Goal: Information Seeking & Learning: Find specific page/section

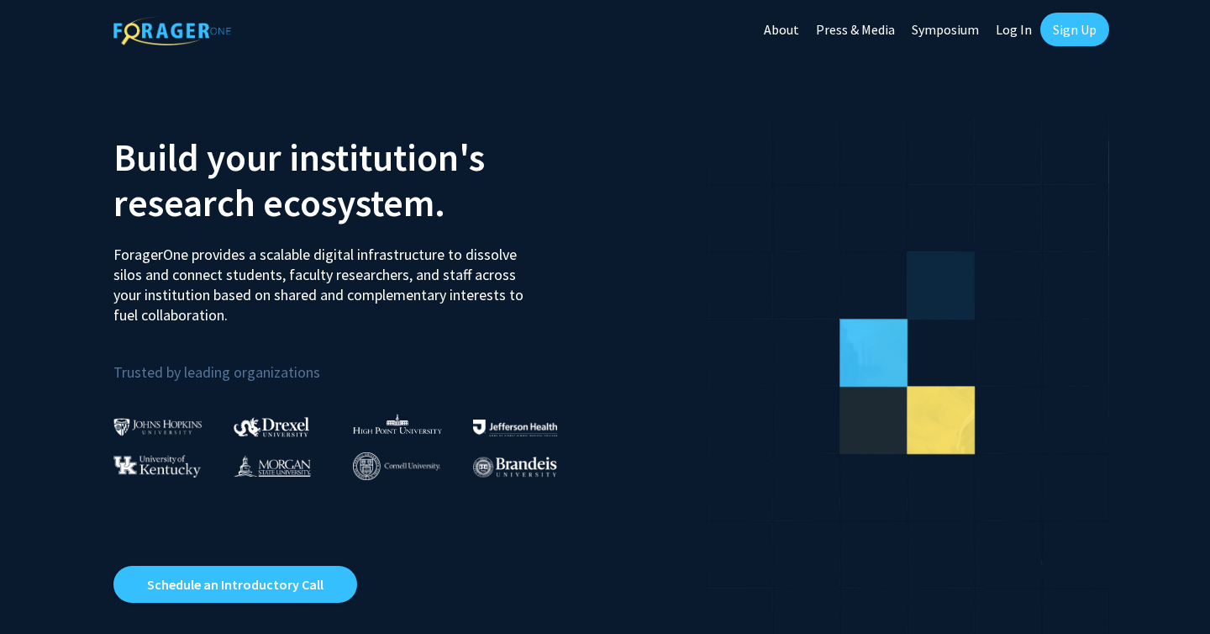
click at [1059, 29] on link "Sign Up" at bounding box center [1074, 30] width 69 height 34
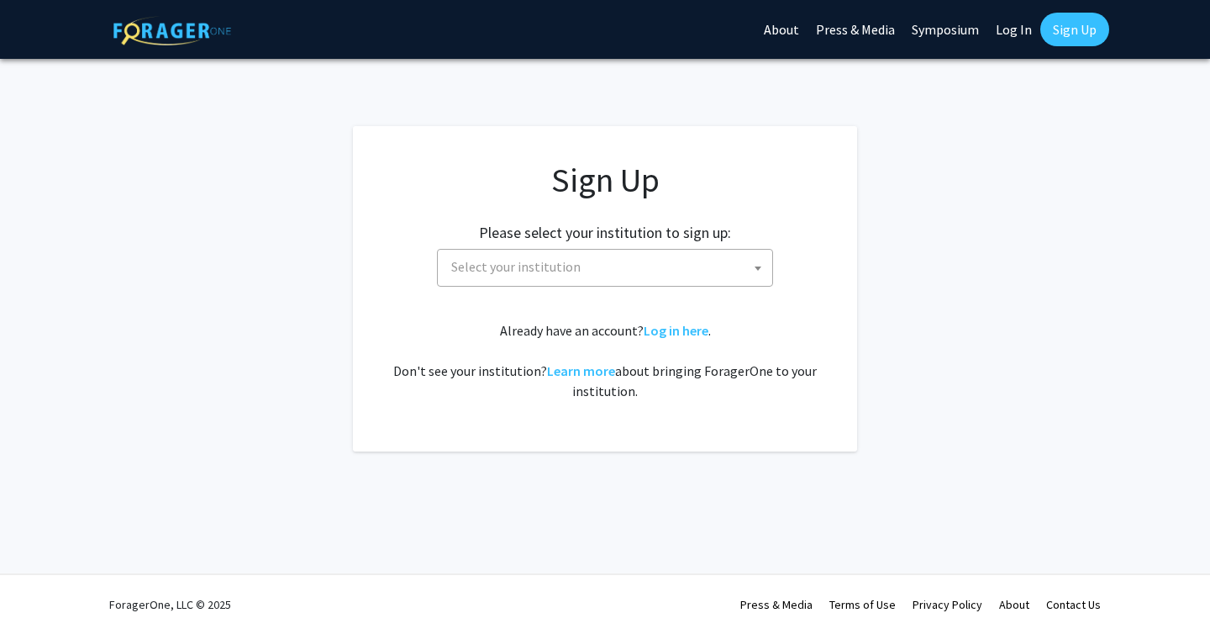
click at [631, 267] on span "Select your institution" at bounding box center [609, 267] width 328 height 34
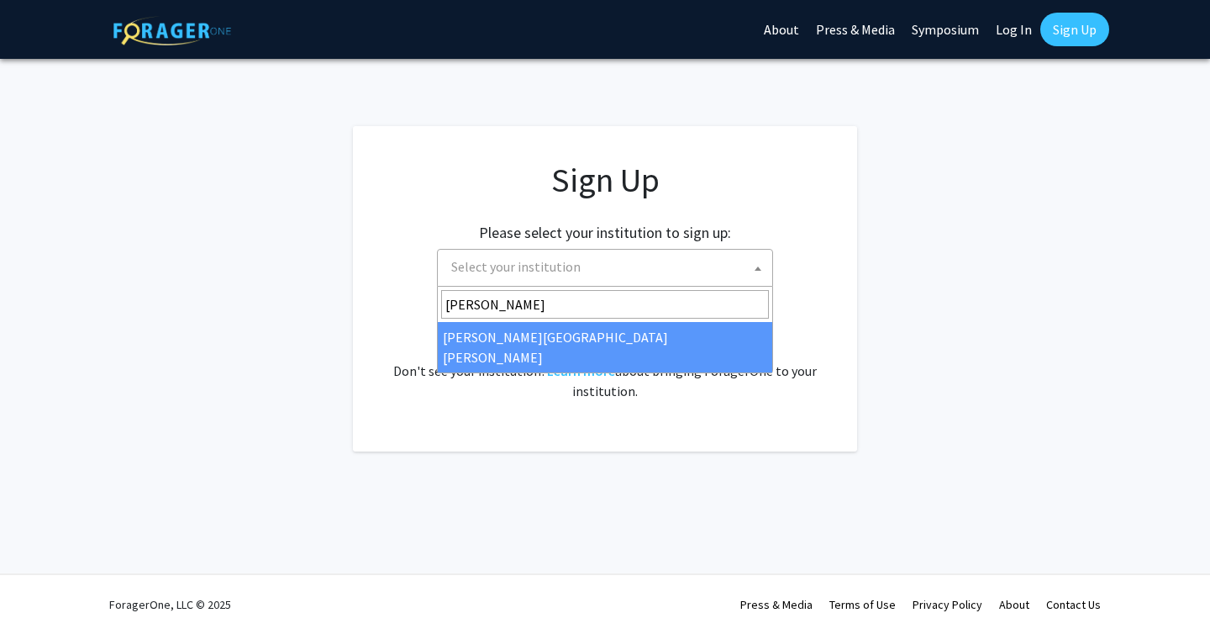
type input "[PERSON_NAME]"
select select "1"
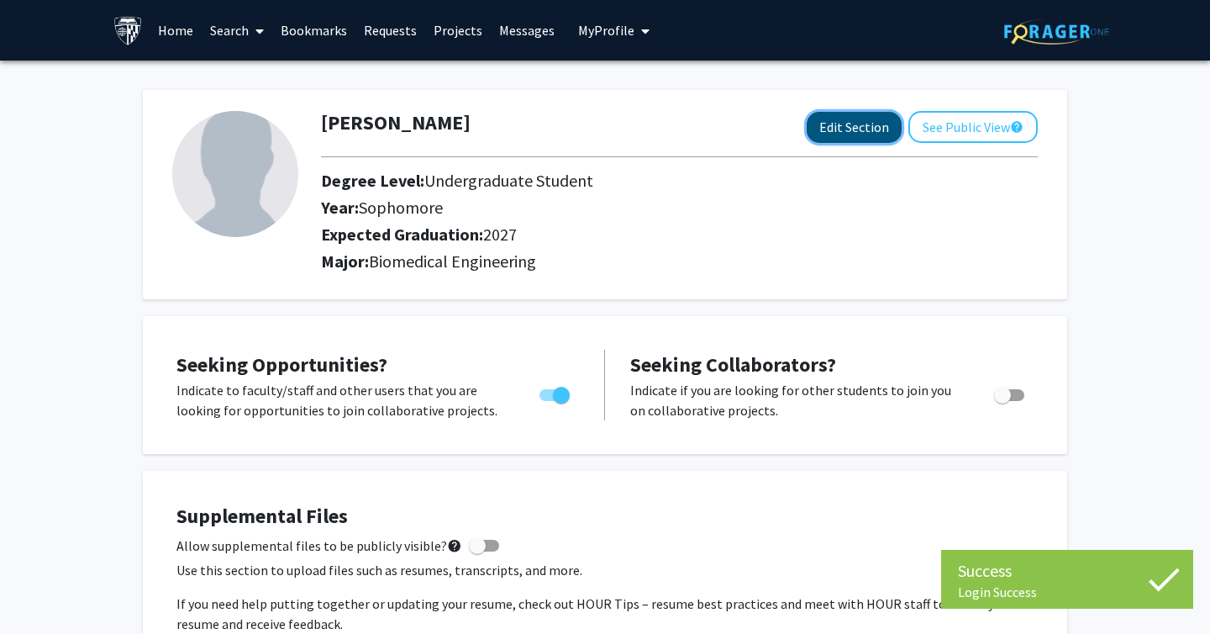
click at [860, 133] on button "Edit Section" at bounding box center [854, 127] width 95 height 31
select select "sophomore"
select select "2027"
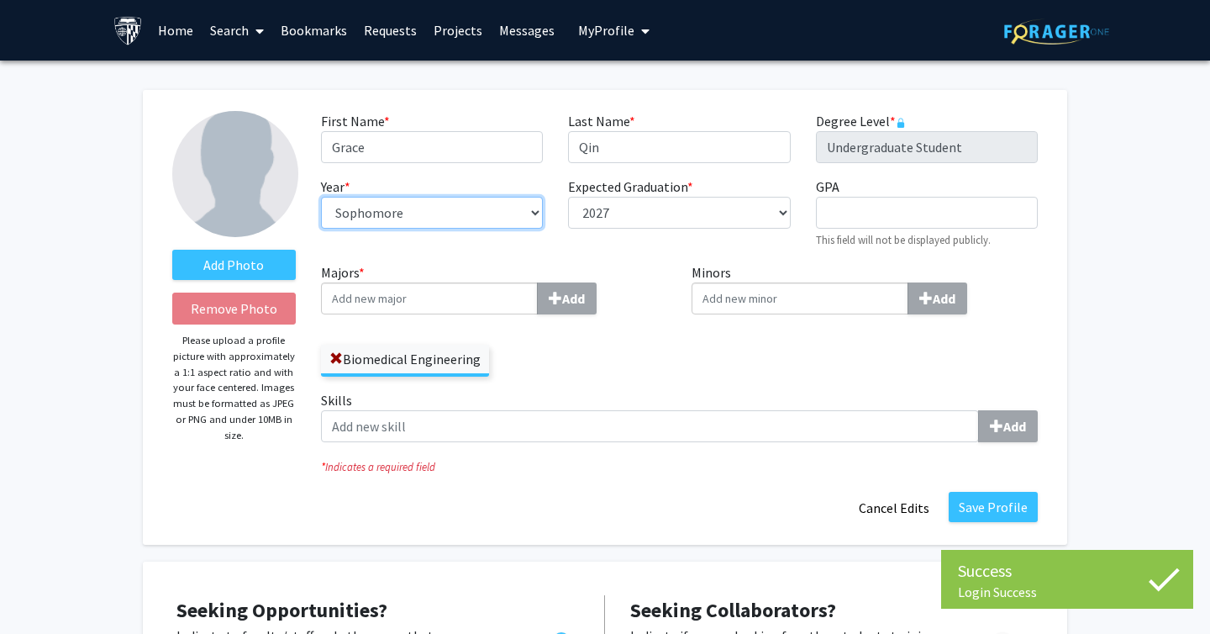
click at [510, 217] on select "--- First-year Sophomore Junior Senior Postbaccalaureate Certificate" at bounding box center [432, 213] width 222 height 32
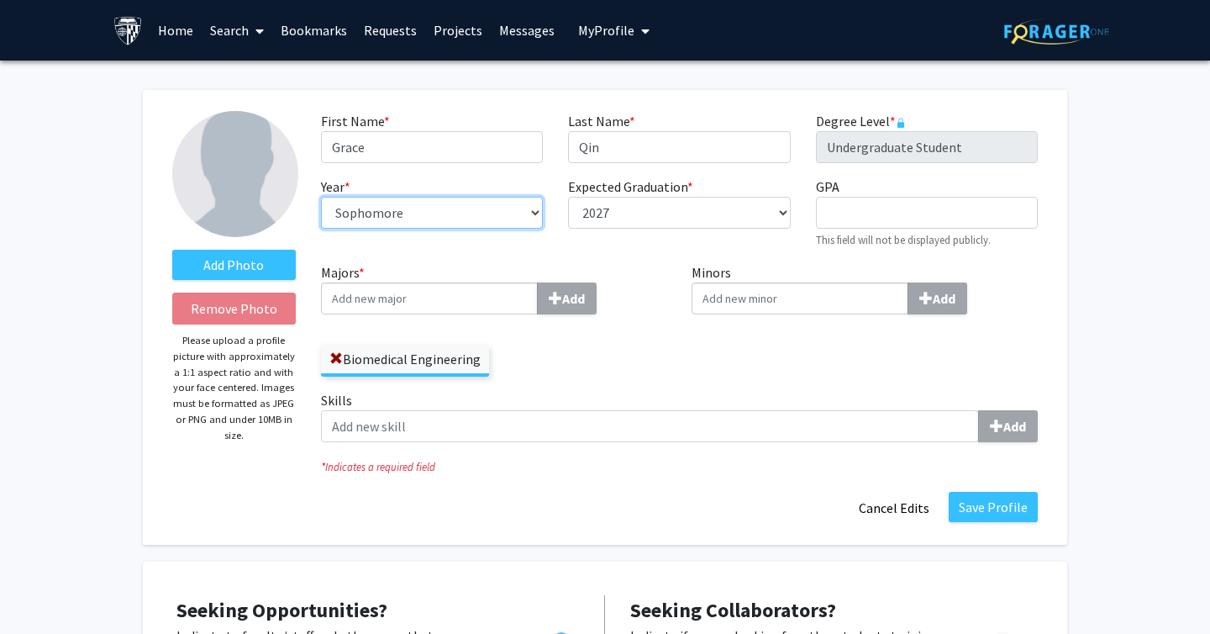
select select "junior"
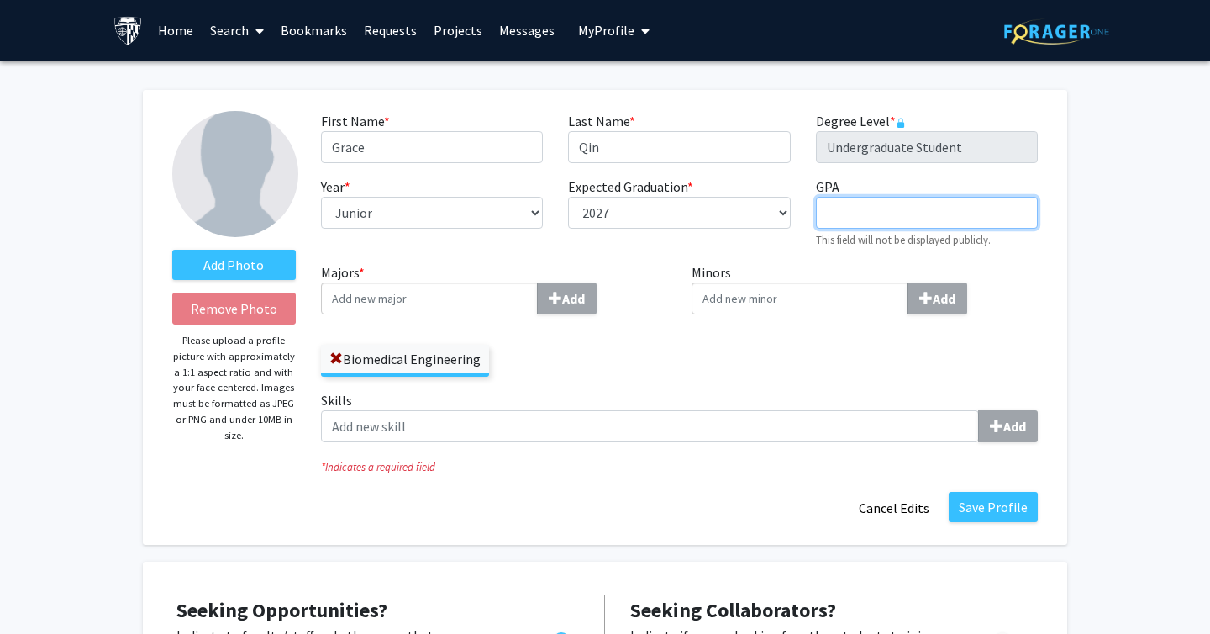
click at [860, 205] on input "GPA required" at bounding box center [927, 213] width 222 height 32
type input "3.86"
click at [456, 315] on div "Majors * Add Biomedical Engineering" at bounding box center [494, 319] width 346 height 114
click at [780, 304] on input "Minors Add" at bounding box center [800, 298] width 217 height 32
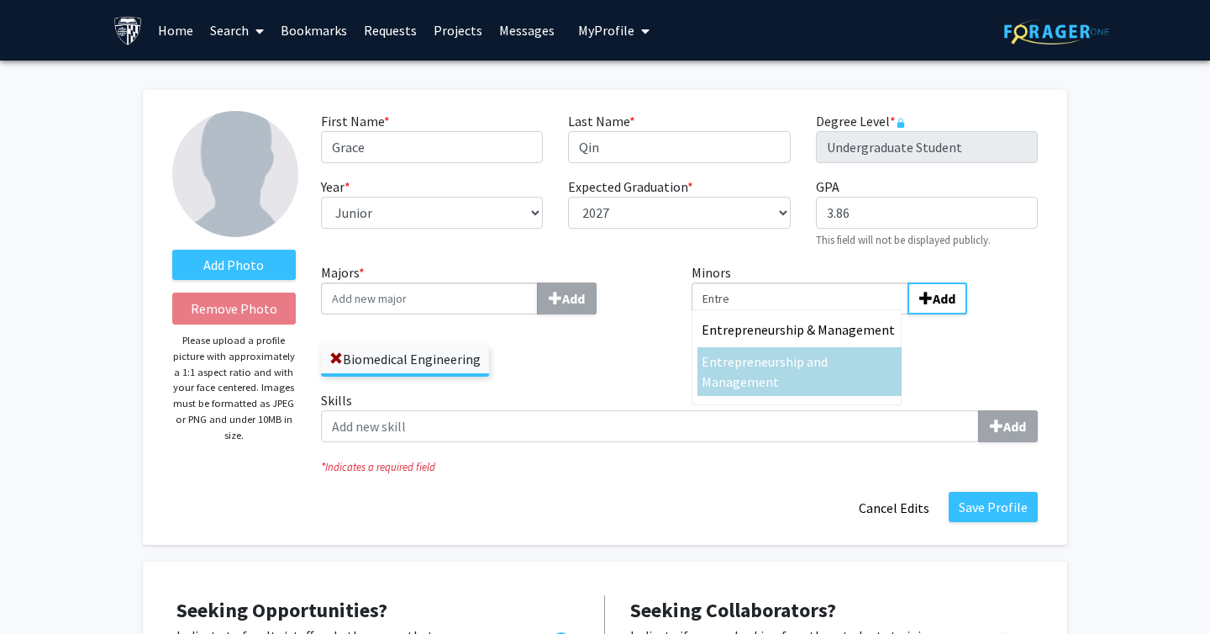
type input "Entre"
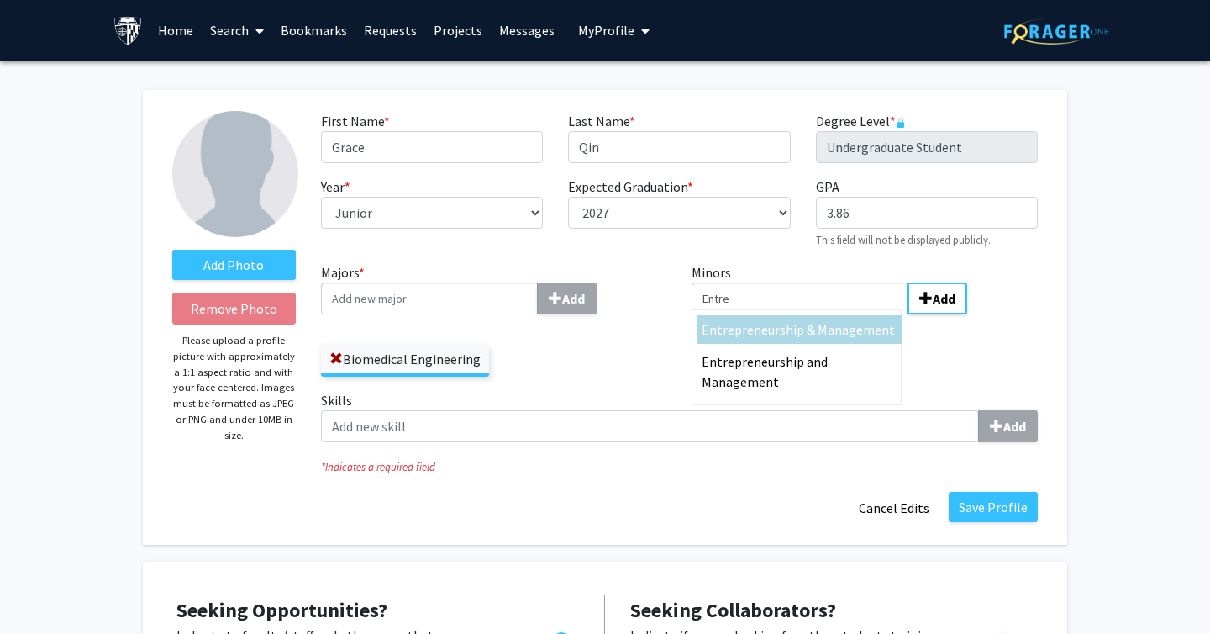
click at [802, 319] on div "Entre preneurship & Management" at bounding box center [800, 329] width 196 height 20
click at [802, 314] on input "Entre" at bounding box center [800, 298] width 217 height 32
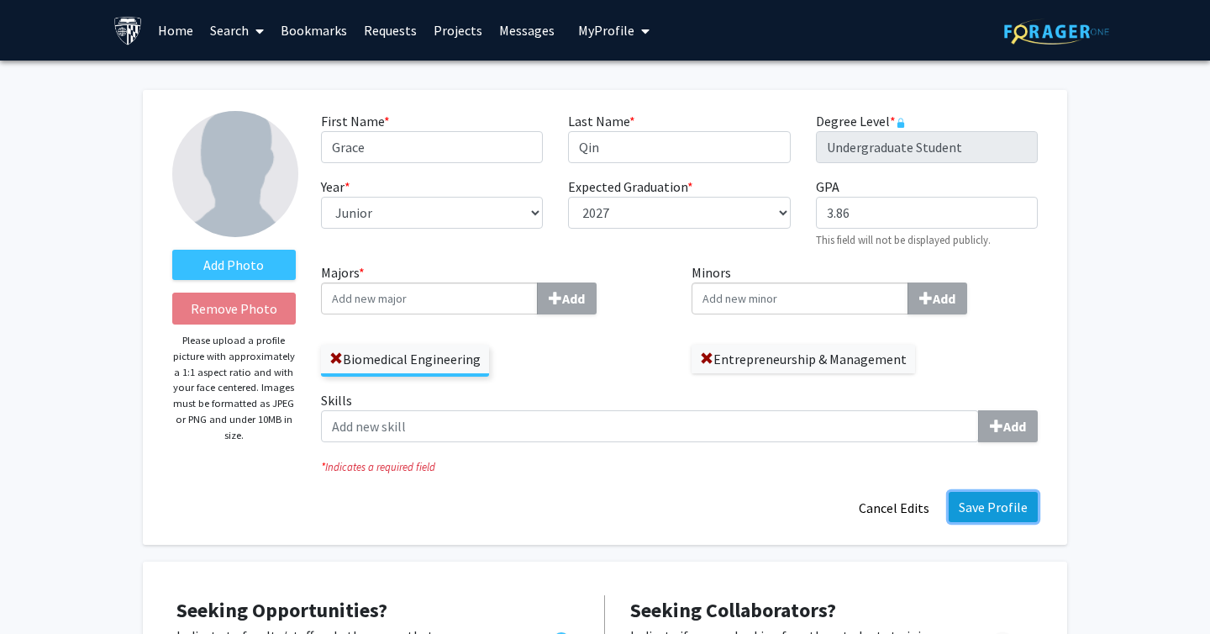
click at [1011, 508] on button "Save Profile" at bounding box center [993, 507] width 89 height 30
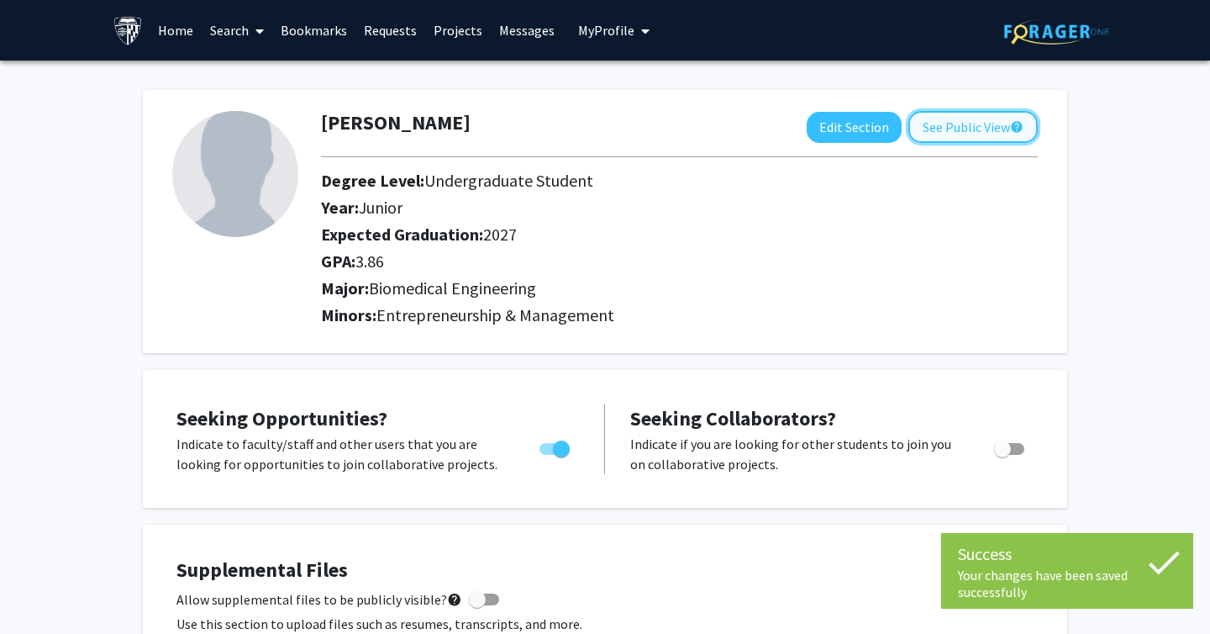
click at [925, 124] on button "See Public View help" at bounding box center [972, 127] width 129 height 32
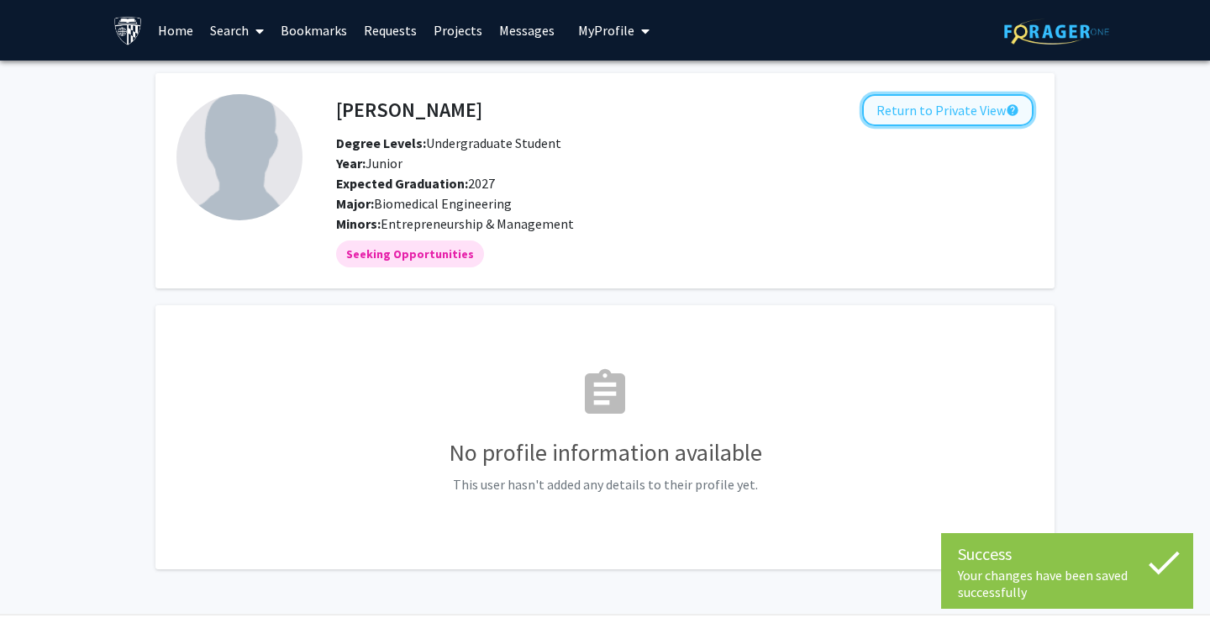
click at [962, 118] on button "Return to Private View help" at bounding box center [947, 110] width 171 height 32
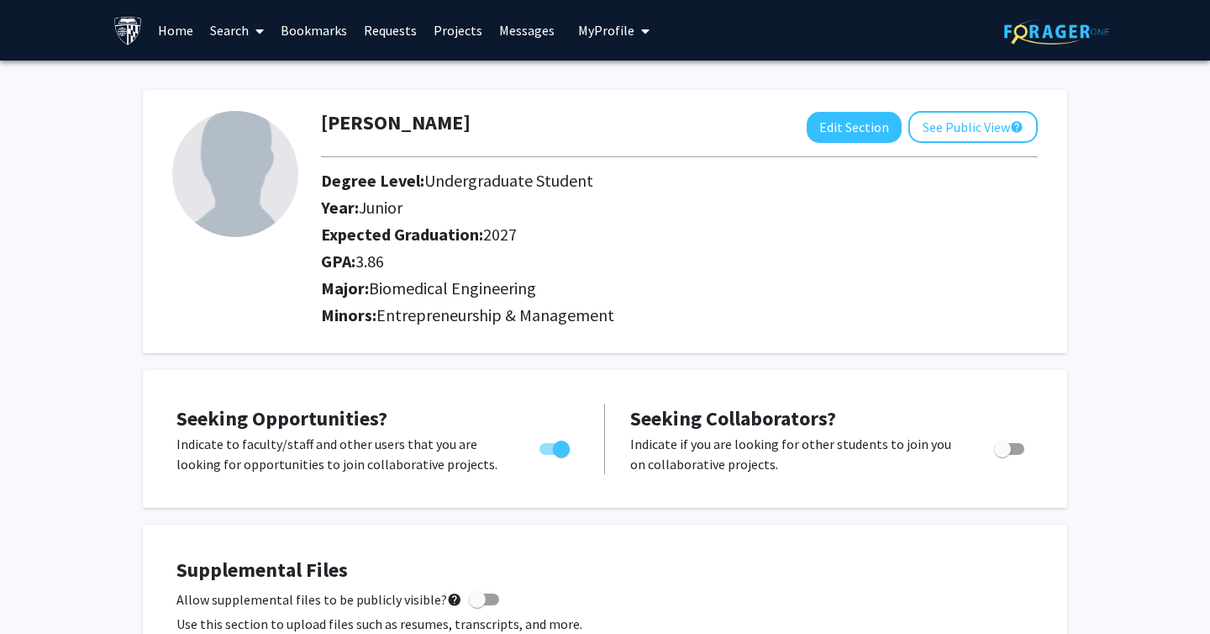
click at [163, 32] on link "Home" at bounding box center [176, 30] width 52 height 59
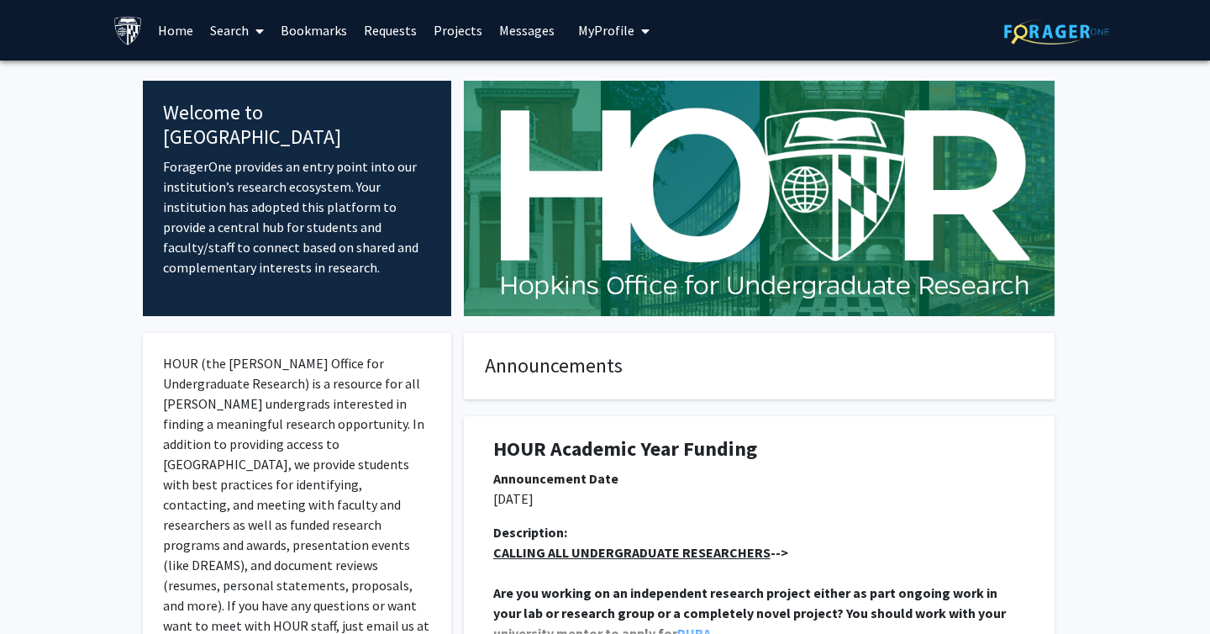
click at [441, 29] on link "Projects" at bounding box center [458, 30] width 66 height 59
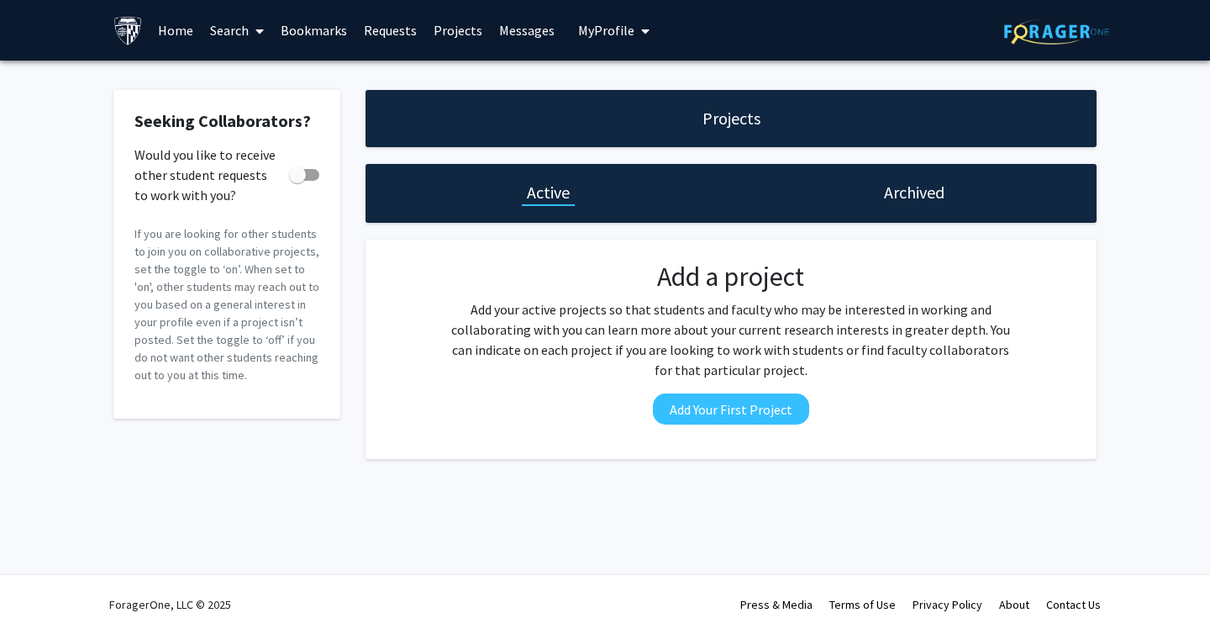
click at [234, 33] on link "Search" at bounding box center [237, 30] width 71 height 59
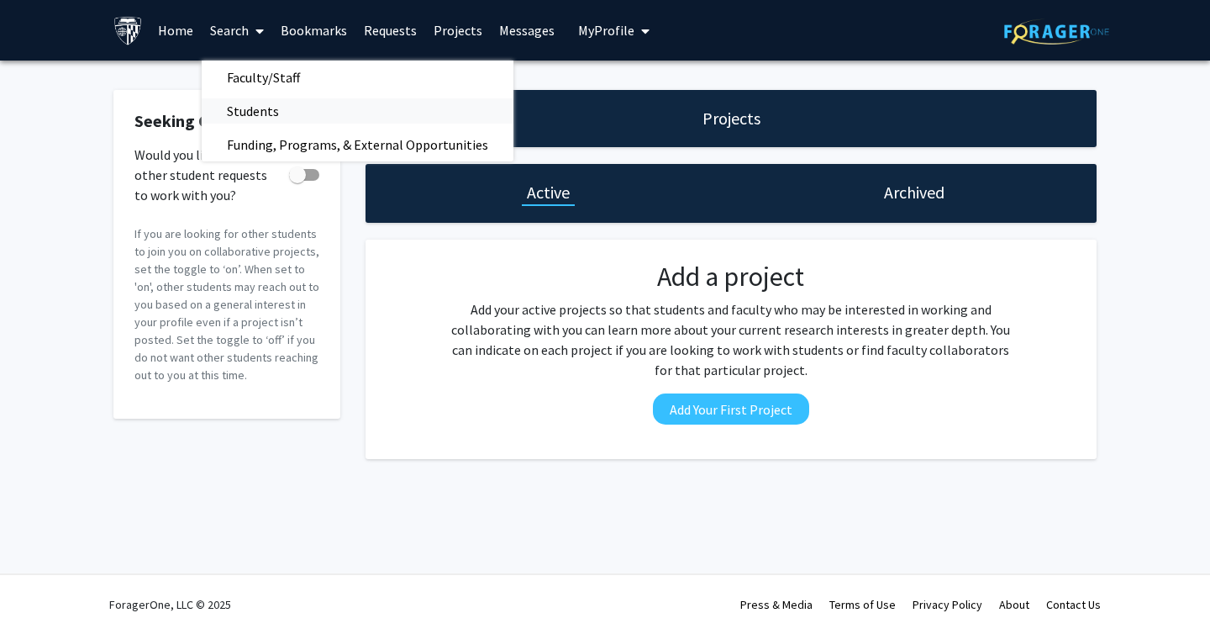
click at [260, 109] on span "Students" at bounding box center [253, 111] width 103 height 34
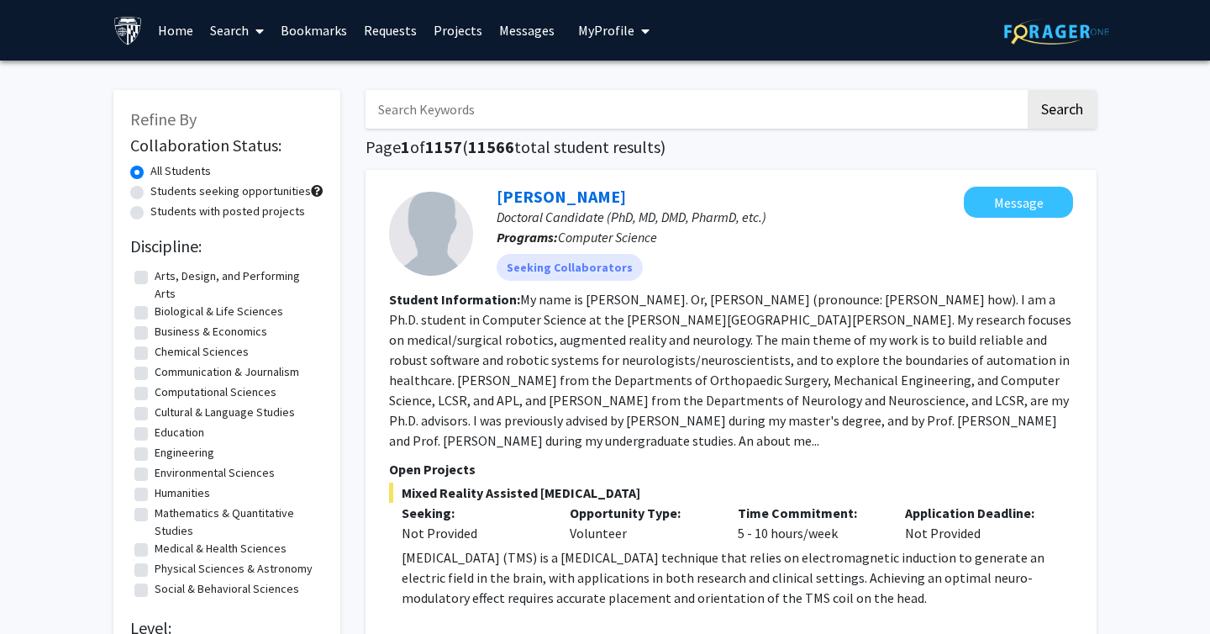
click at [458, 115] on input "Search Keywords" at bounding box center [696, 109] width 660 height 39
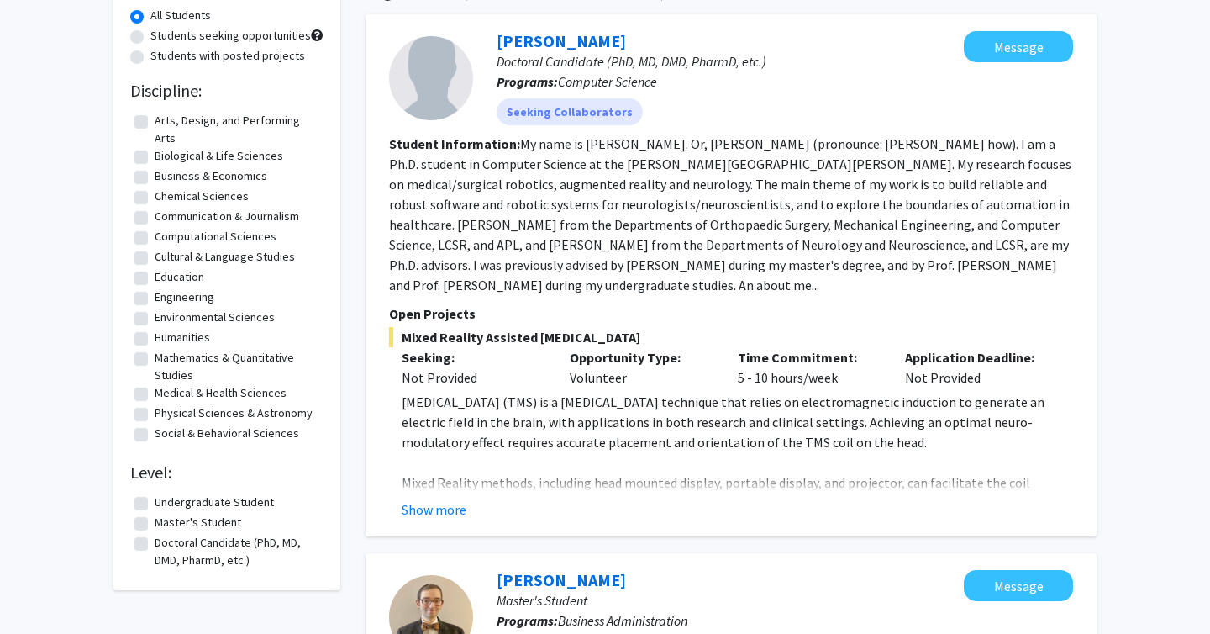
scroll to position [154, 0]
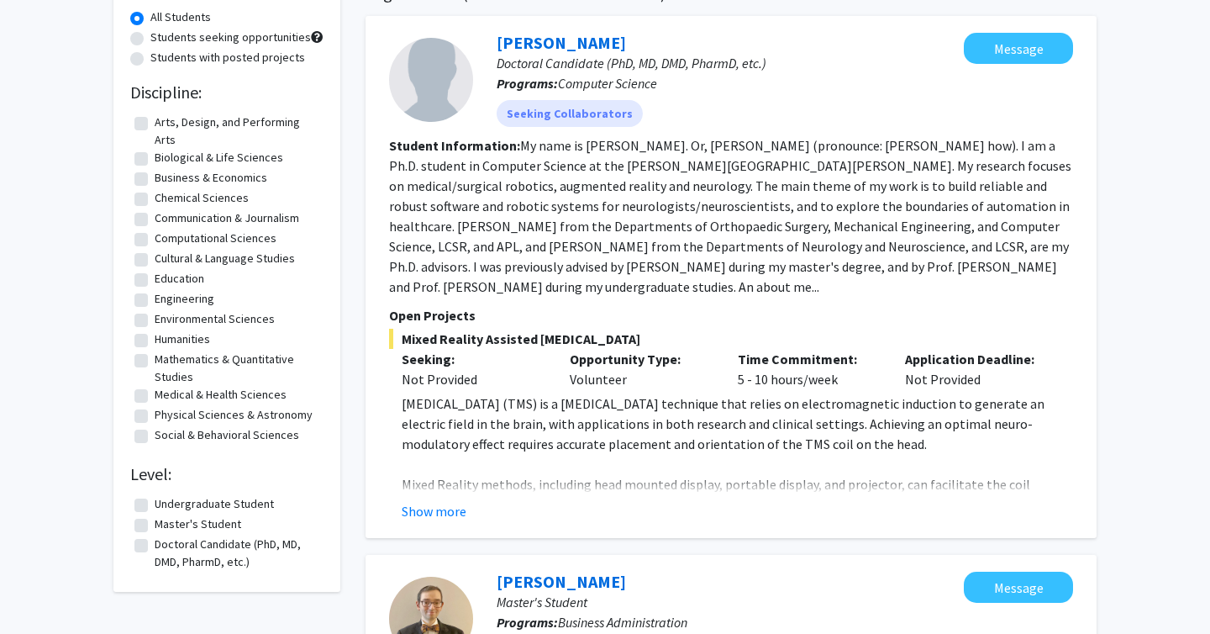
click at [227, 505] on label "Undergraduate Student" at bounding box center [214, 504] width 119 height 18
click at [166, 505] on input "Undergraduate Student" at bounding box center [160, 500] width 11 height 11
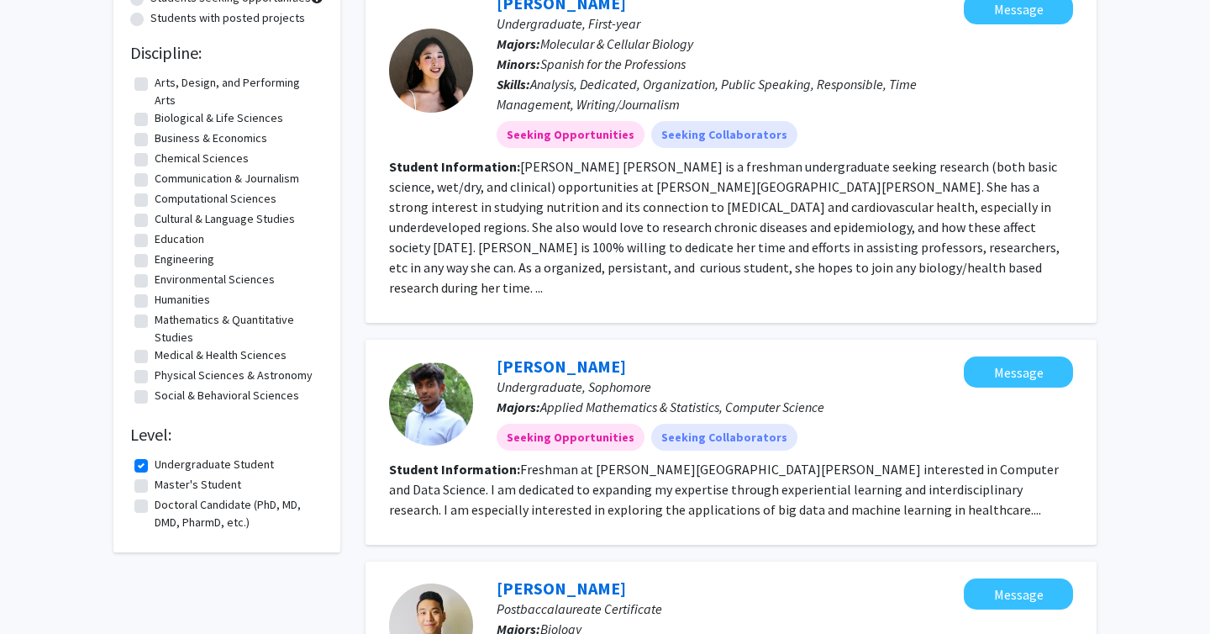
scroll to position [185, 0]
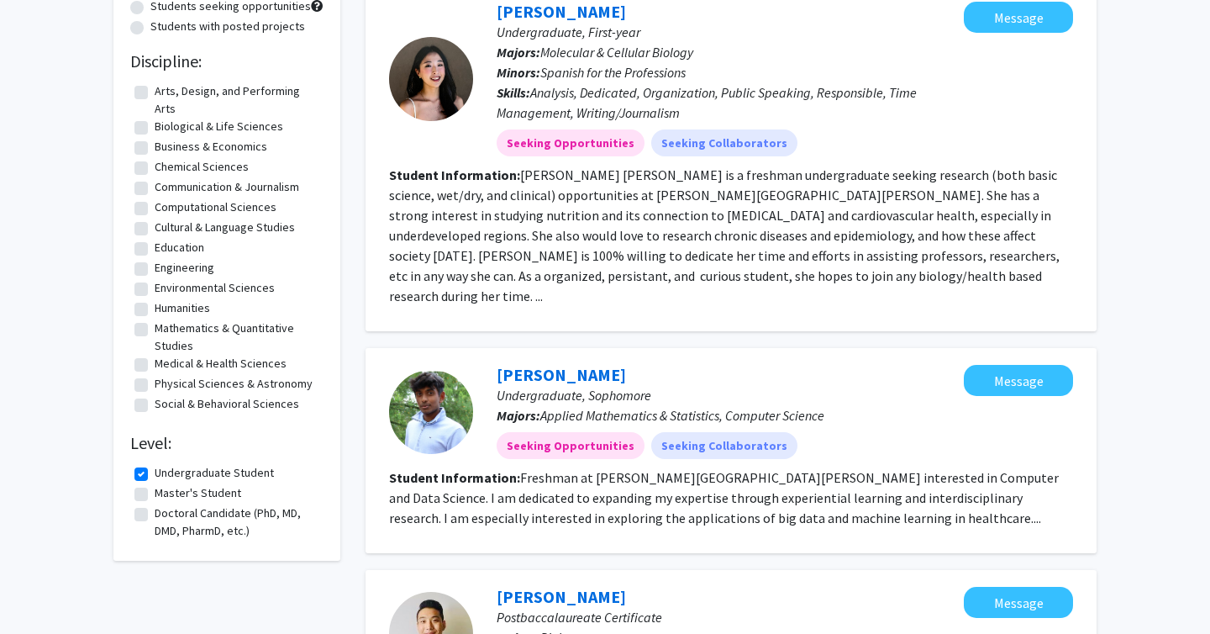
click at [225, 472] on label "Undergraduate Student" at bounding box center [214, 473] width 119 height 18
click at [166, 472] on input "Undergraduate Student" at bounding box center [160, 469] width 11 height 11
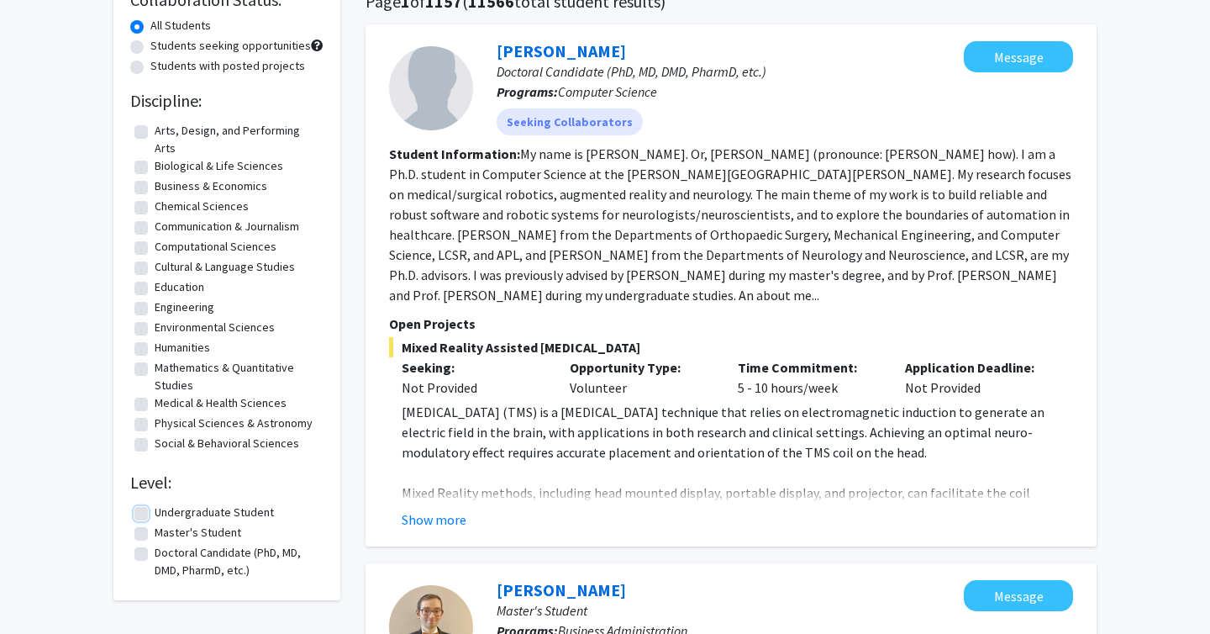
scroll to position [147, 0]
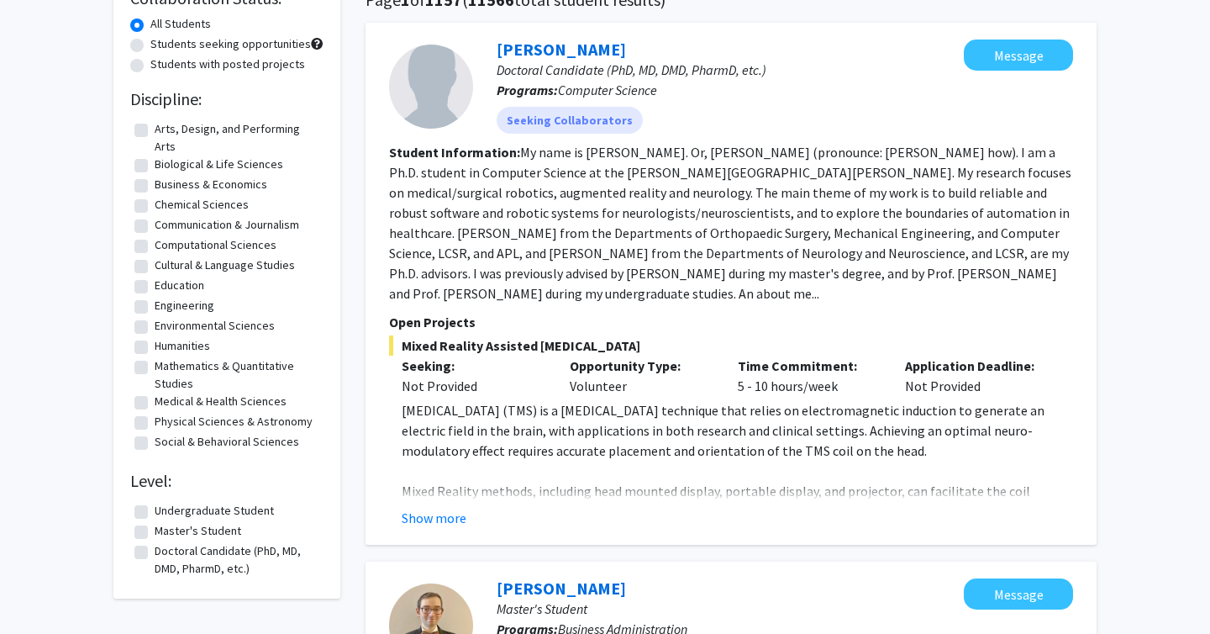
click at [192, 512] on label "Undergraduate Student" at bounding box center [214, 511] width 119 height 18
click at [166, 512] on input "Undergraduate Student" at bounding box center [160, 507] width 11 height 11
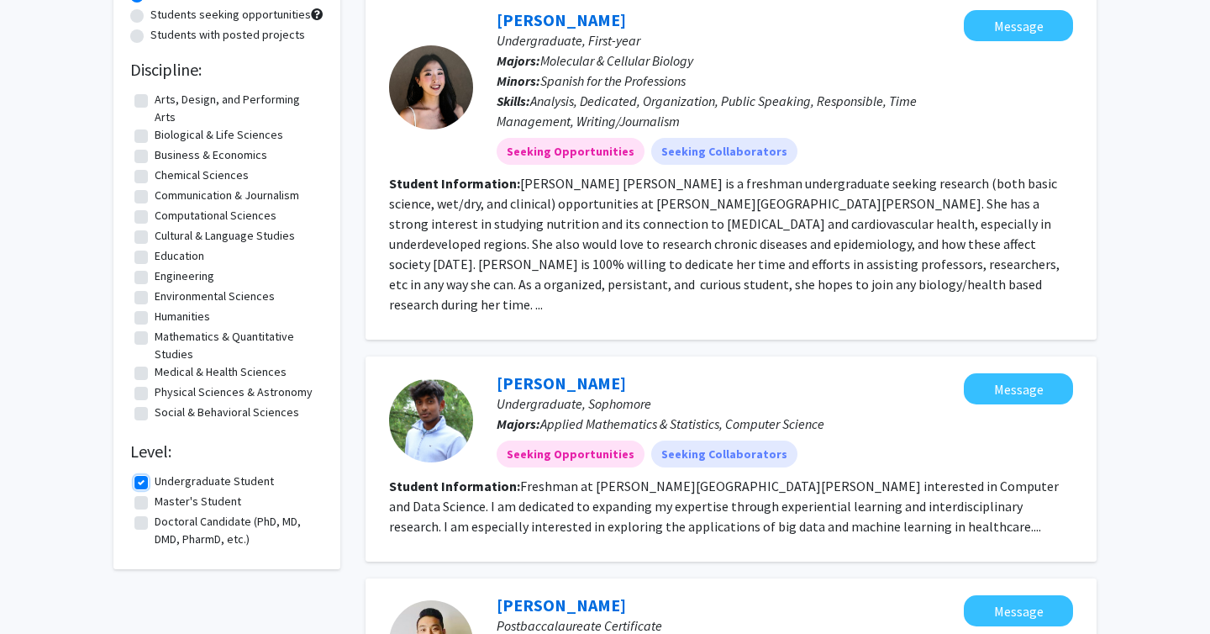
scroll to position [177, 0]
click at [222, 483] on label "Undergraduate Student" at bounding box center [214, 480] width 119 height 18
click at [166, 482] on input "Undergraduate Student" at bounding box center [160, 476] width 11 height 11
checkbox input "false"
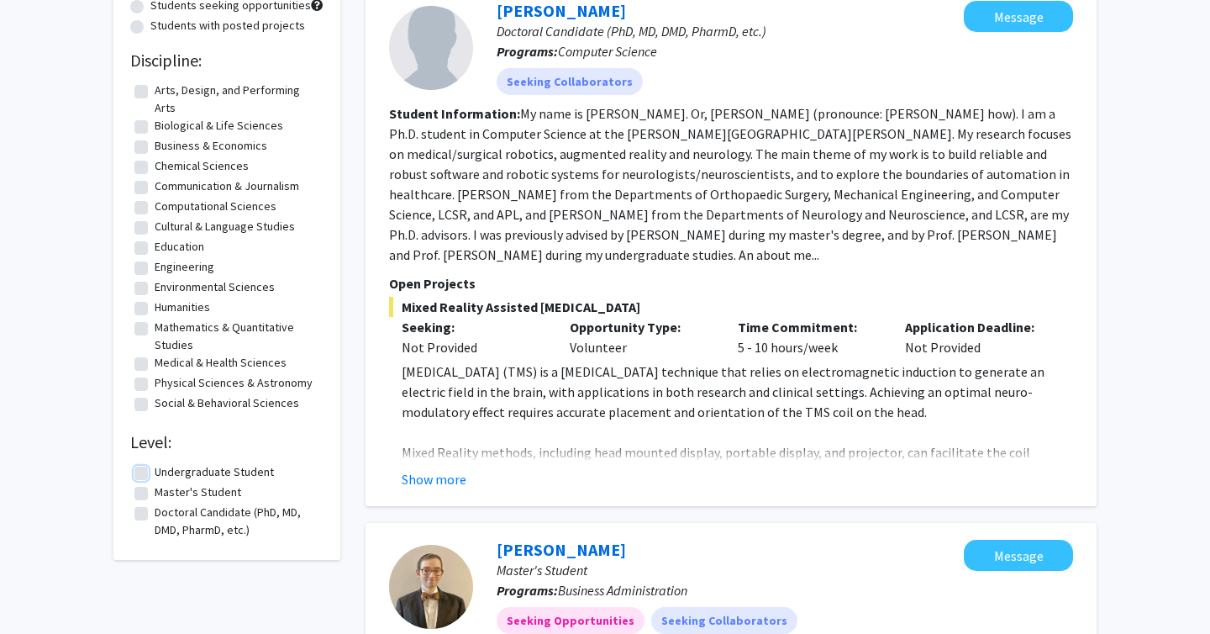
scroll to position [187, 0]
click at [190, 517] on label "Doctoral Candidate (PhD, MD, DMD, PharmD, etc.)" at bounding box center [237, 519] width 165 height 35
click at [166, 513] on input "Doctoral Candidate (PhD, MD, DMD, PharmD, etc.)" at bounding box center [160, 507] width 11 height 11
checkbox input "true"
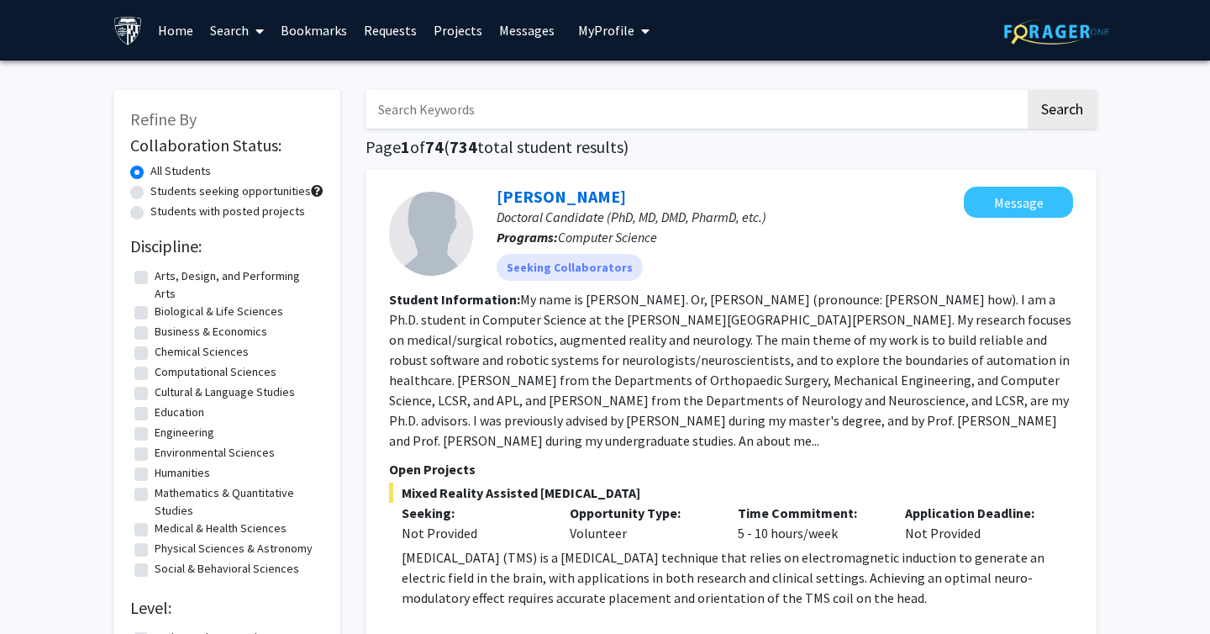
click at [185, 523] on label "Medical & Health Sciences" at bounding box center [221, 528] width 132 height 18
click at [166, 523] on input "Medical & Health Sciences" at bounding box center [160, 524] width 11 height 11
checkbox input "true"
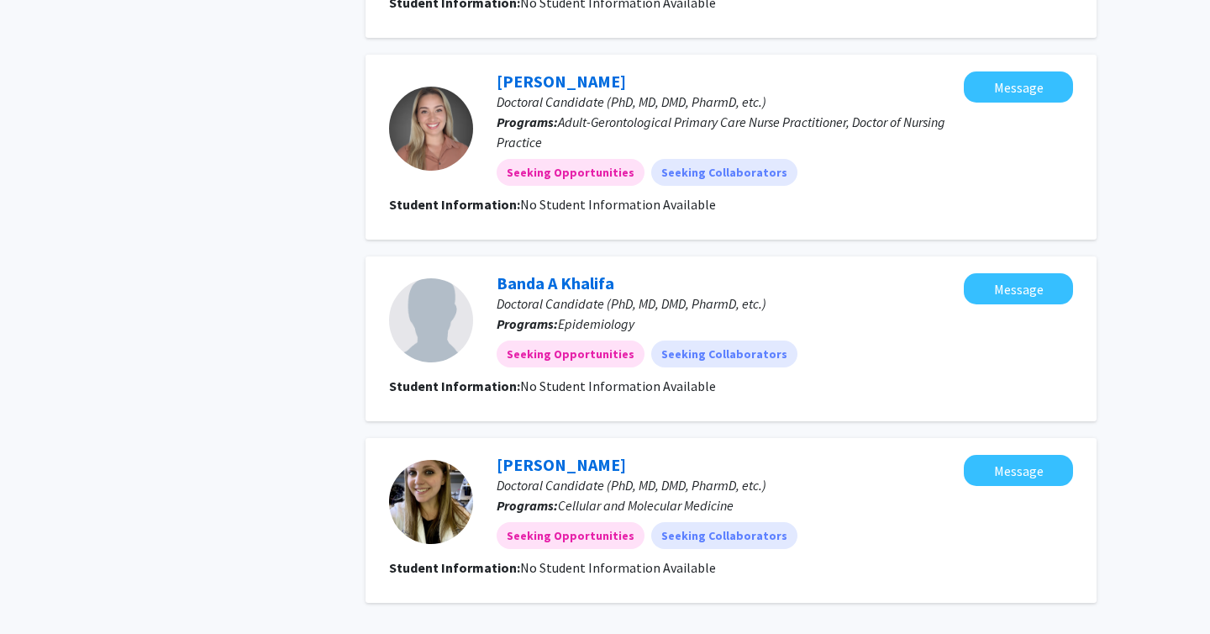
scroll to position [2165, 0]
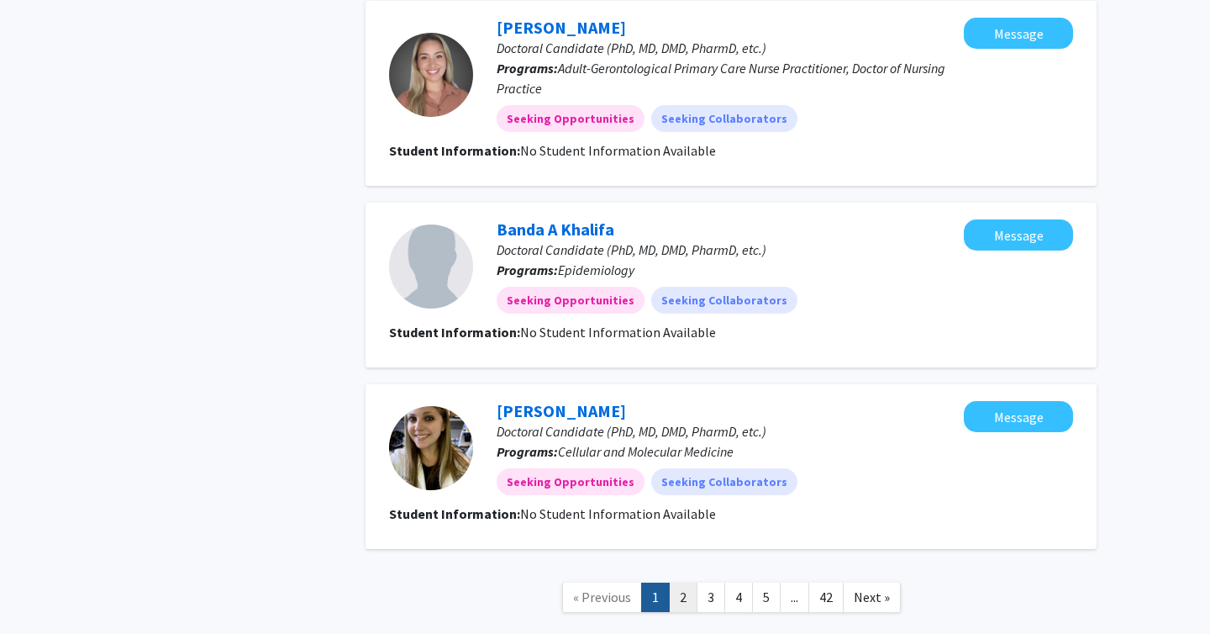
click at [678, 582] on link "2" at bounding box center [683, 596] width 29 height 29
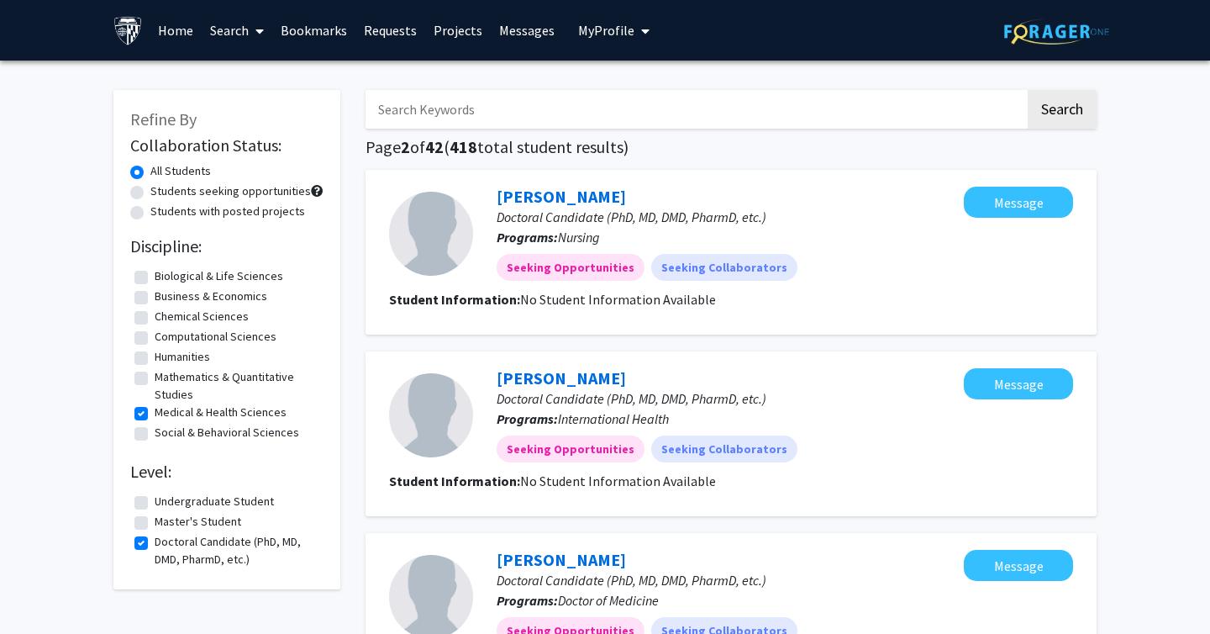
click at [478, 110] on input "Search Keywords" at bounding box center [696, 109] width 660 height 39
type input "eye"
click at [1028, 90] on button "Search" at bounding box center [1062, 109] width 69 height 39
checkbox input "false"
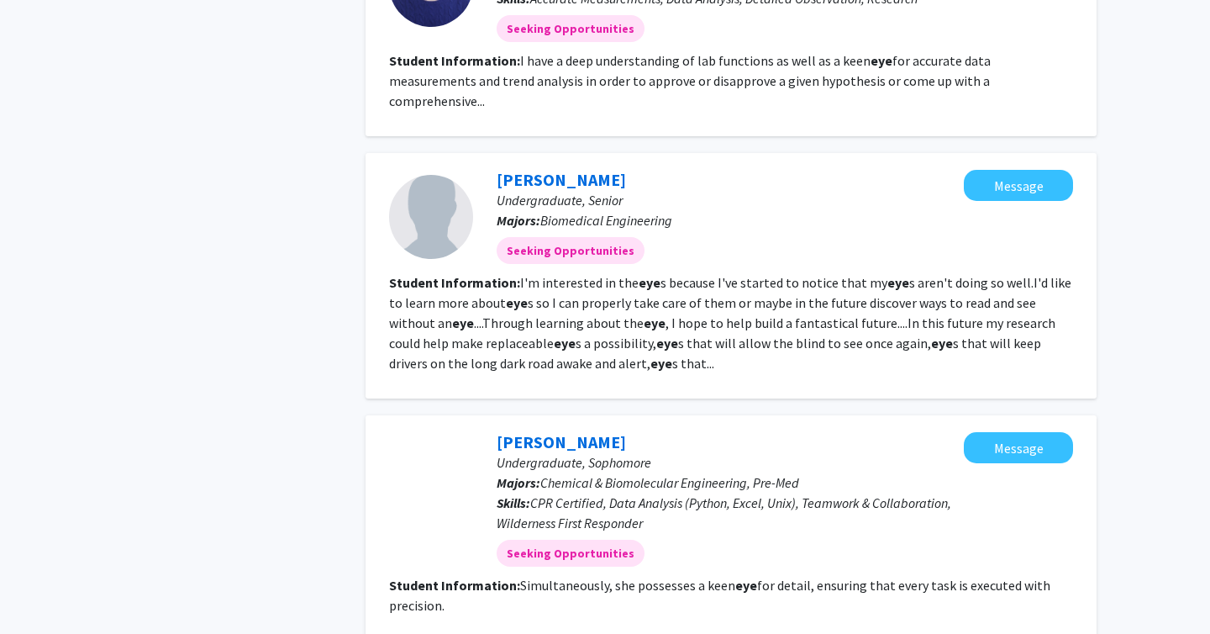
scroll to position [1883, 0]
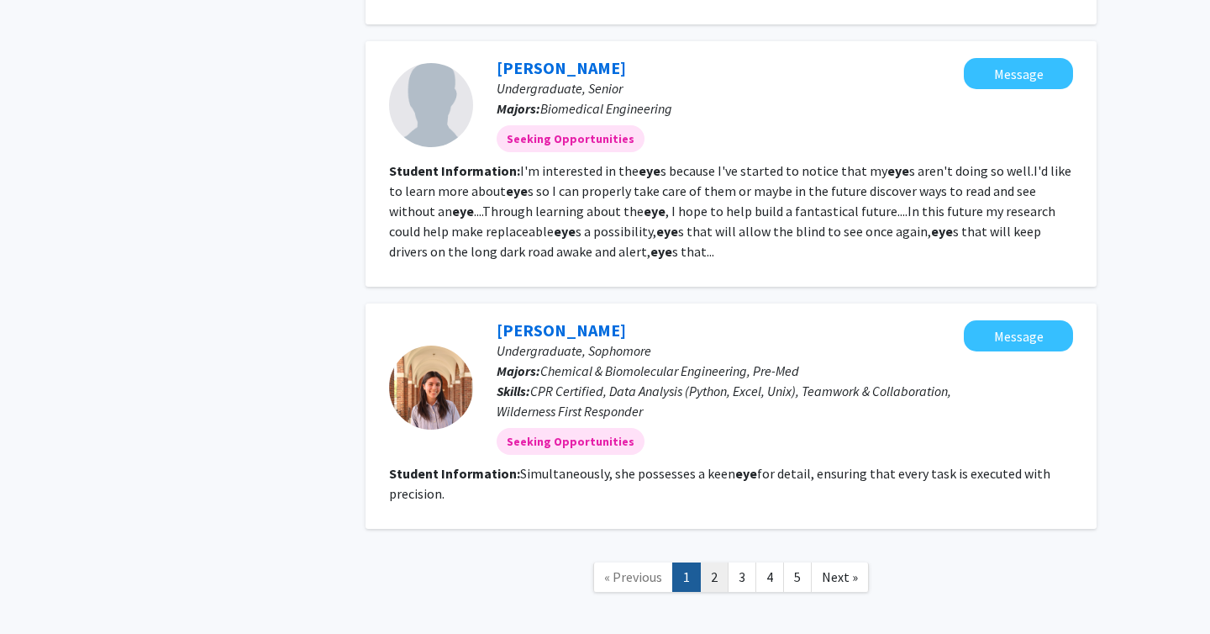
click at [713, 562] on link "2" at bounding box center [714, 576] width 29 height 29
